Goal: Navigation & Orientation: Find specific page/section

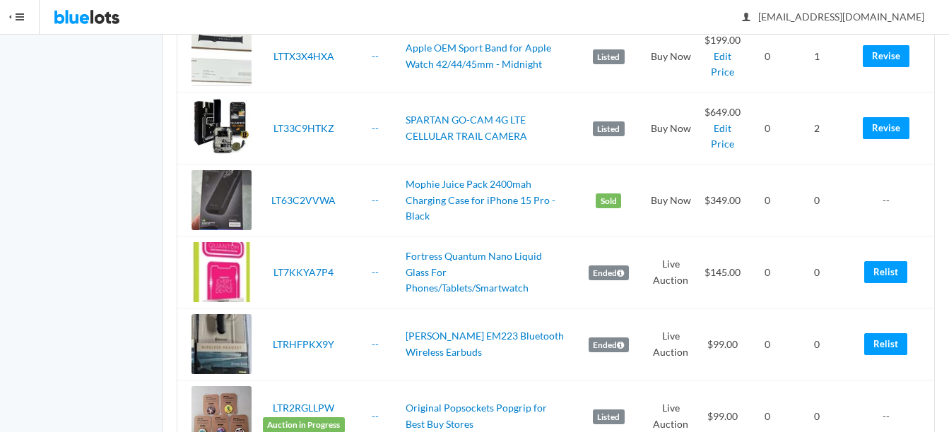
scroll to position [1696, 0]
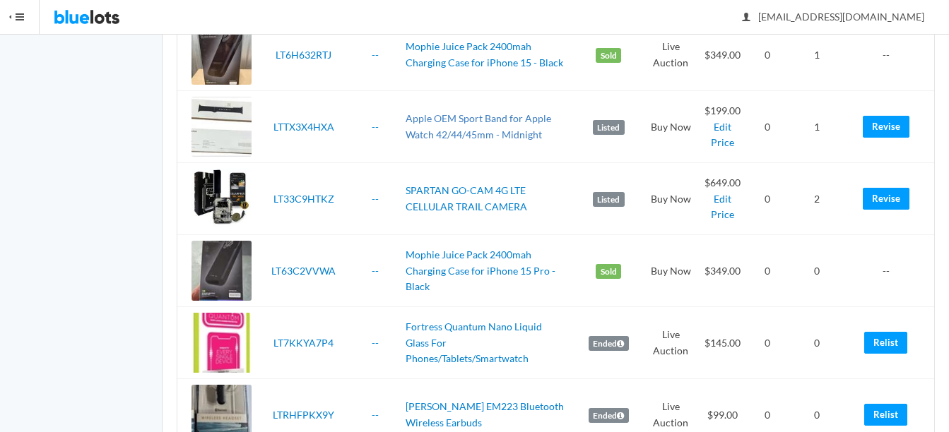
click at [445, 117] on link "Apple OEM Sport Band for Apple Watch 42/44/45mm - Midnight" at bounding box center [479, 126] width 146 height 28
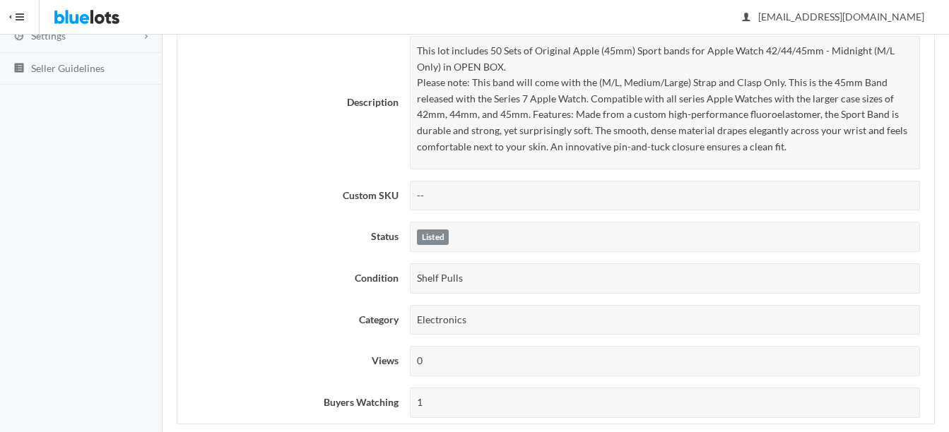
scroll to position [283, 0]
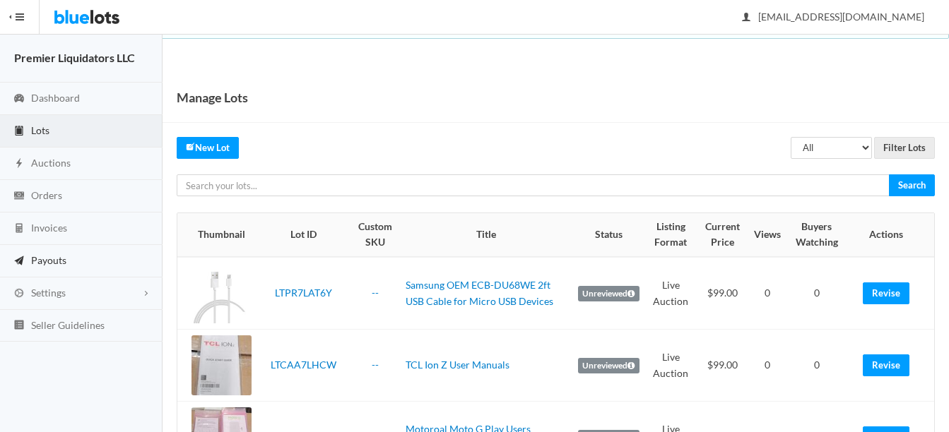
click at [45, 259] on span "Payouts" at bounding box center [48, 260] width 35 height 12
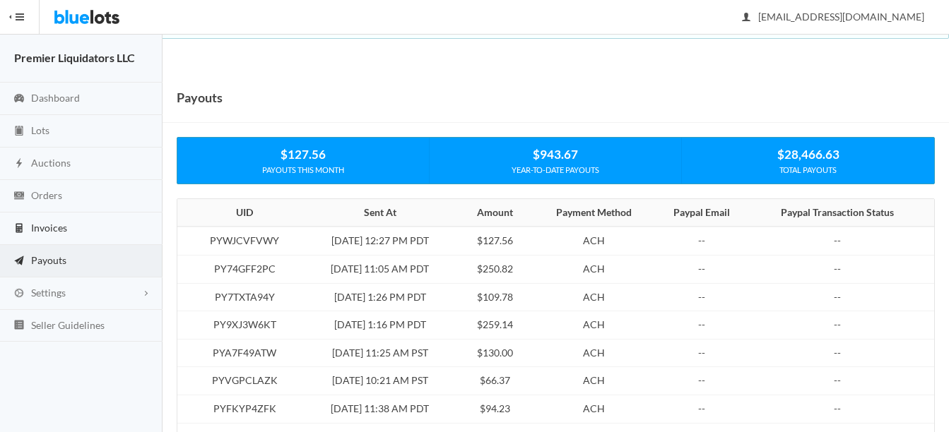
click at [47, 225] on span "Invoices" at bounding box center [49, 228] width 36 height 12
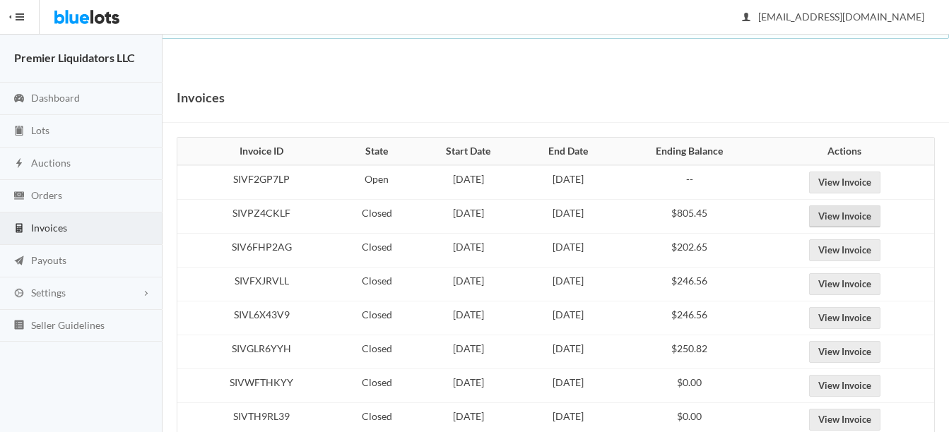
click at [863, 215] on link "View Invoice" at bounding box center [844, 217] width 71 height 22
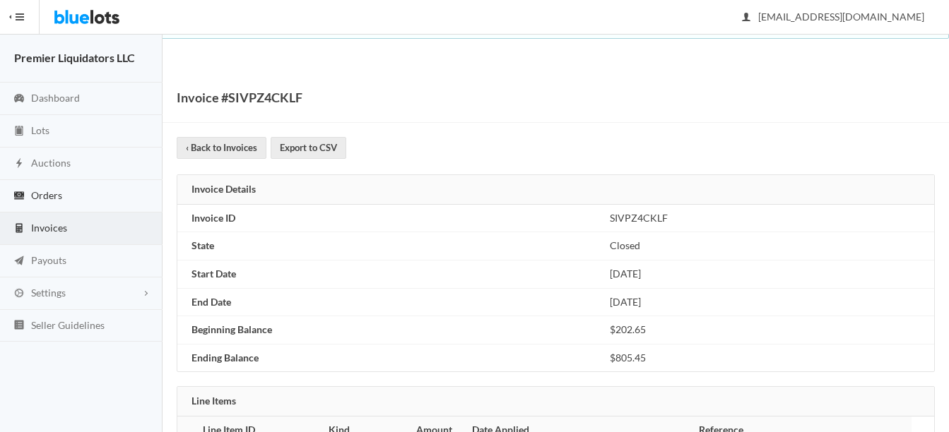
click at [53, 191] on span "Orders" at bounding box center [46, 195] width 31 height 12
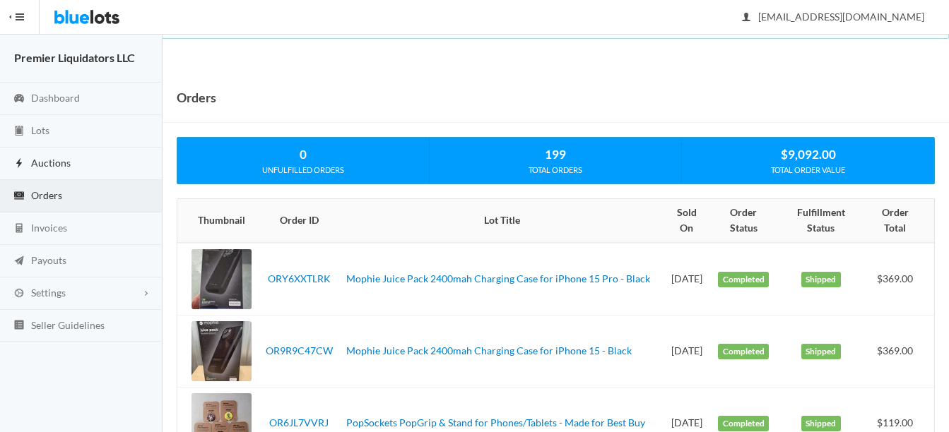
click at [34, 164] on span "Auctions" at bounding box center [51, 163] width 40 height 12
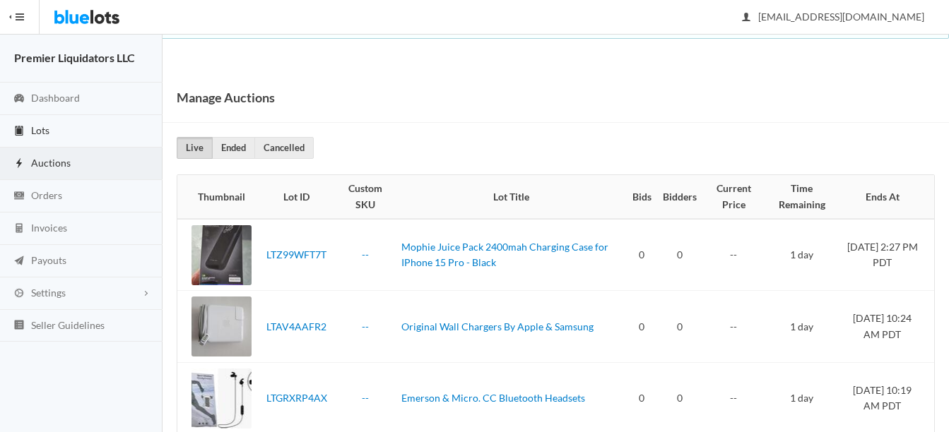
click at [41, 128] on span "Lots" at bounding box center [40, 130] width 18 height 12
